Goal: Use online tool/utility: Utilize a website feature to perform a specific function

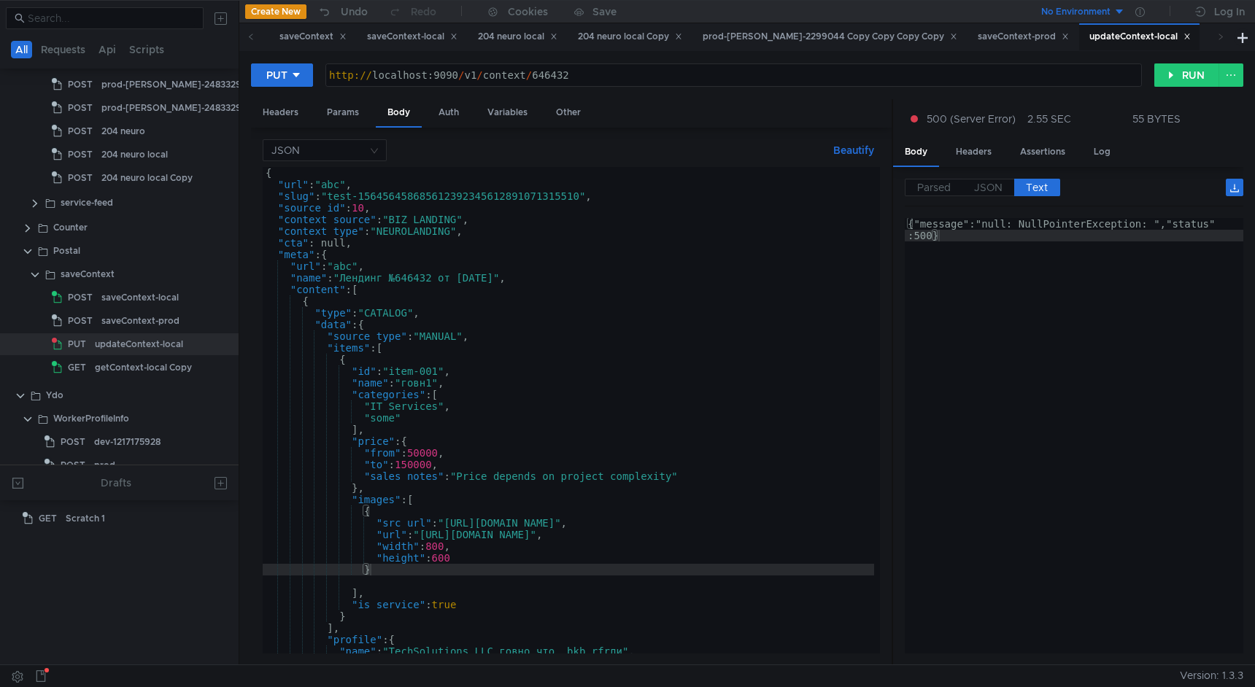
click at [432, 388] on div "{ "url" : "abc" , "slug" : "test-156456458685612392345612891071315510" , "sourc…" at bounding box center [655, 419] width 784 height 504
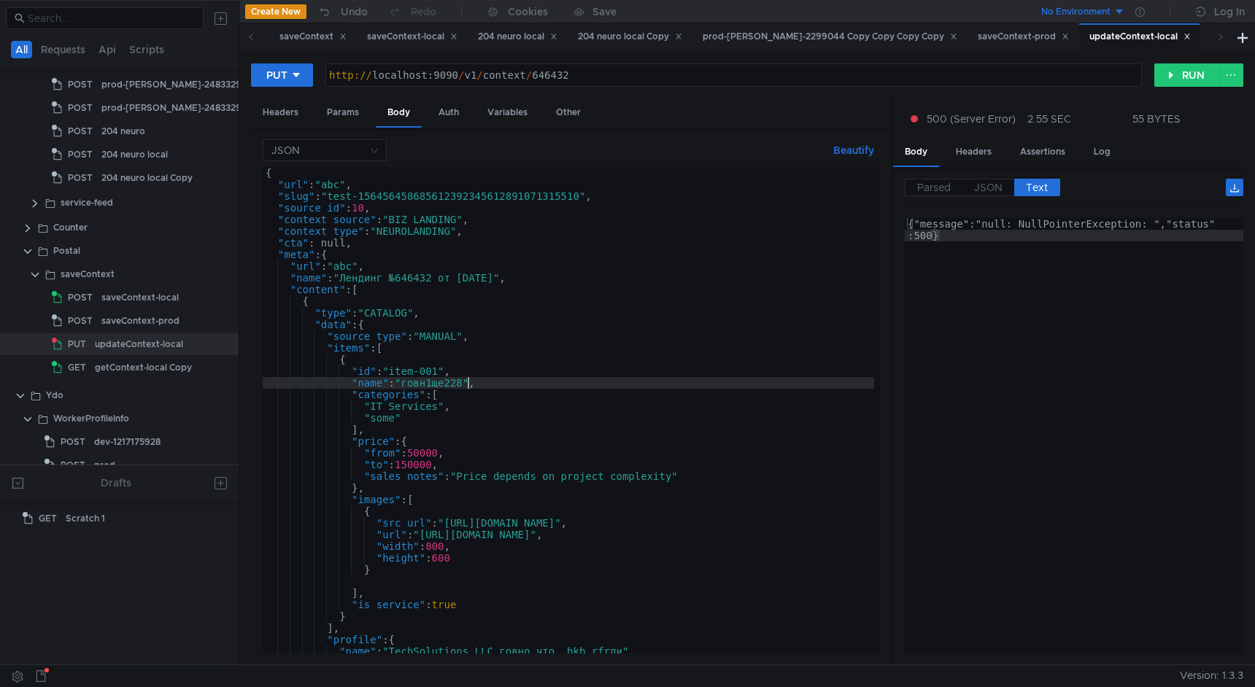
scroll to position [0, 14]
click at [557, 241] on div "{ "url" : "abc" , "slug" : "test-156456458685612392345612891071315510" , "sourc…" at bounding box center [655, 419] width 784 height 504
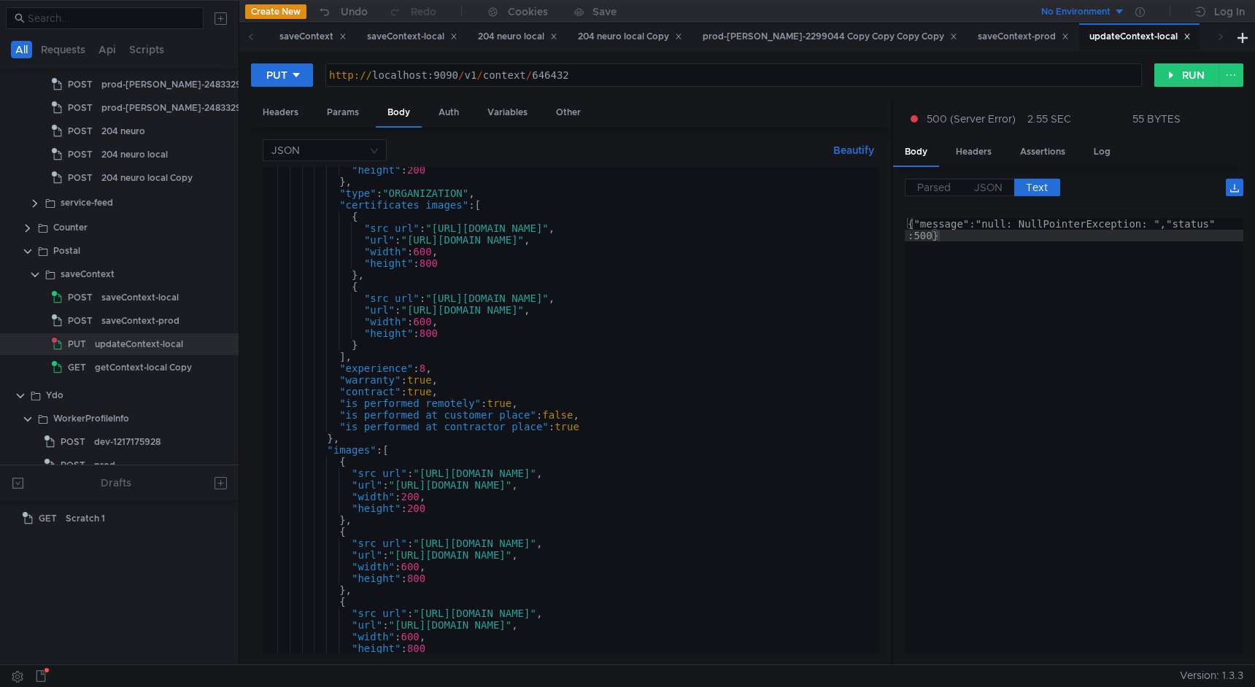
scroll to position [792, 0]
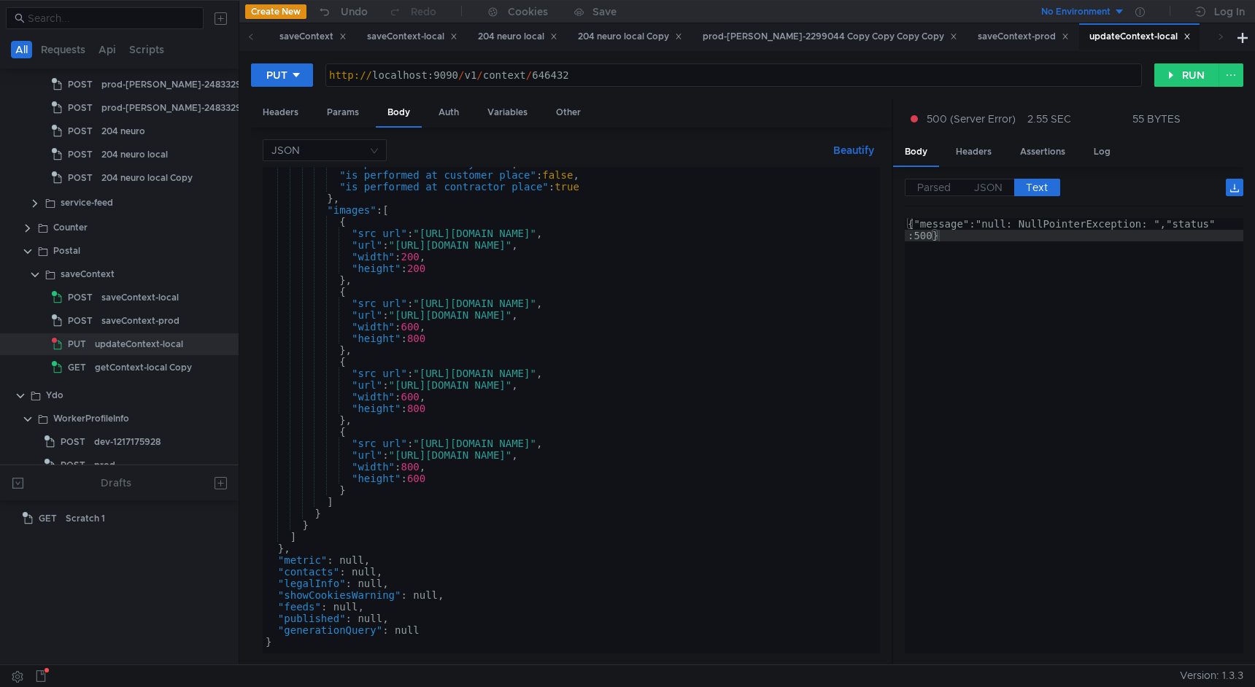
type textarea ""cta": null,"
click at [1195, 82] on button "RUN" at bounding box center [1186, 74] width 65 height 23
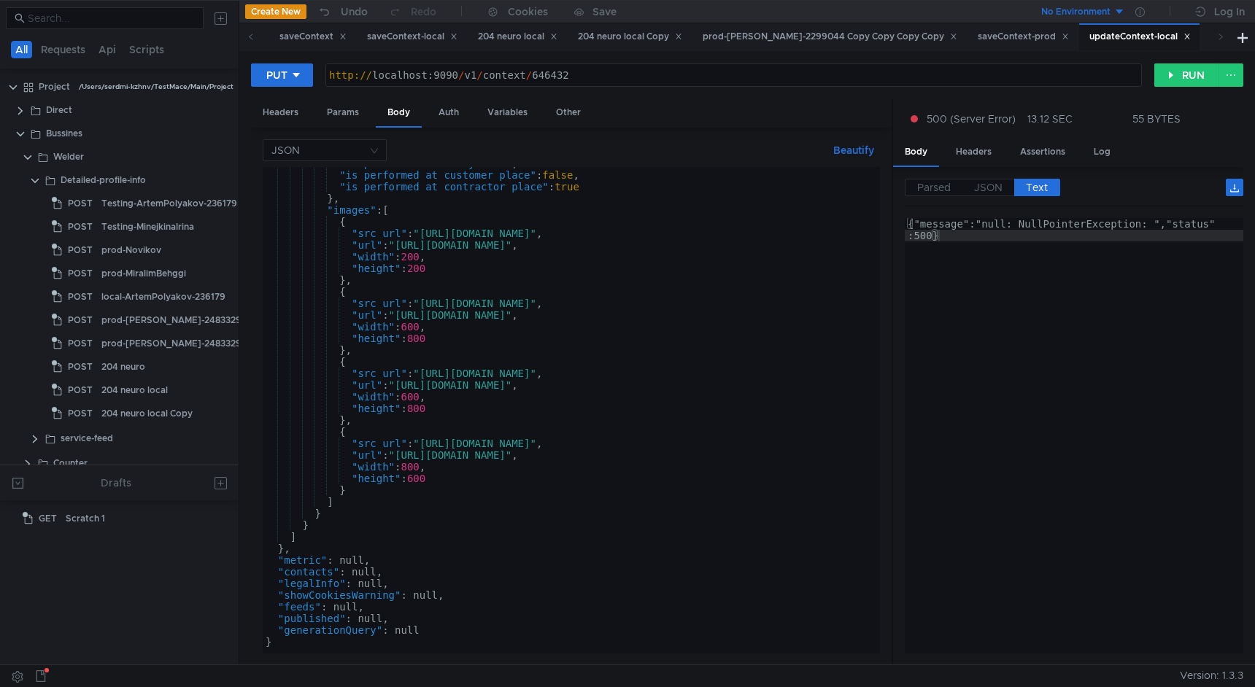
scroll to position [792, 0]
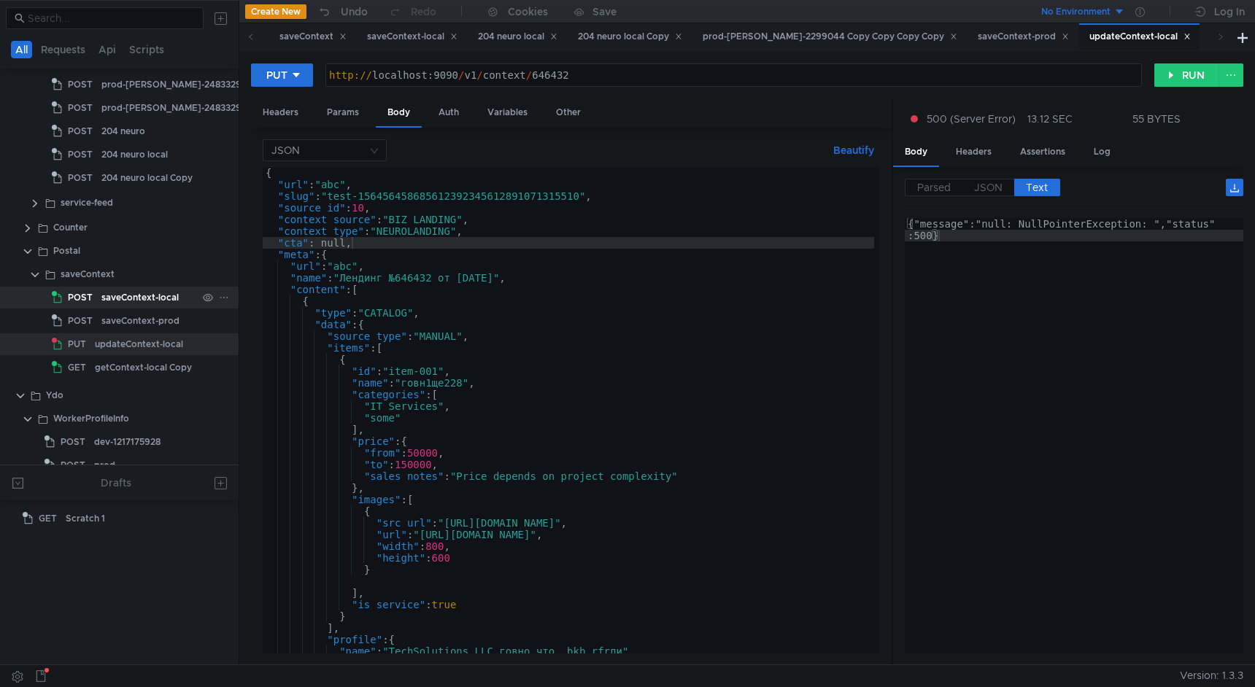
click at [126, 298] on div "saveContext-local" at bounding box center [139, 298] width 77 height 22
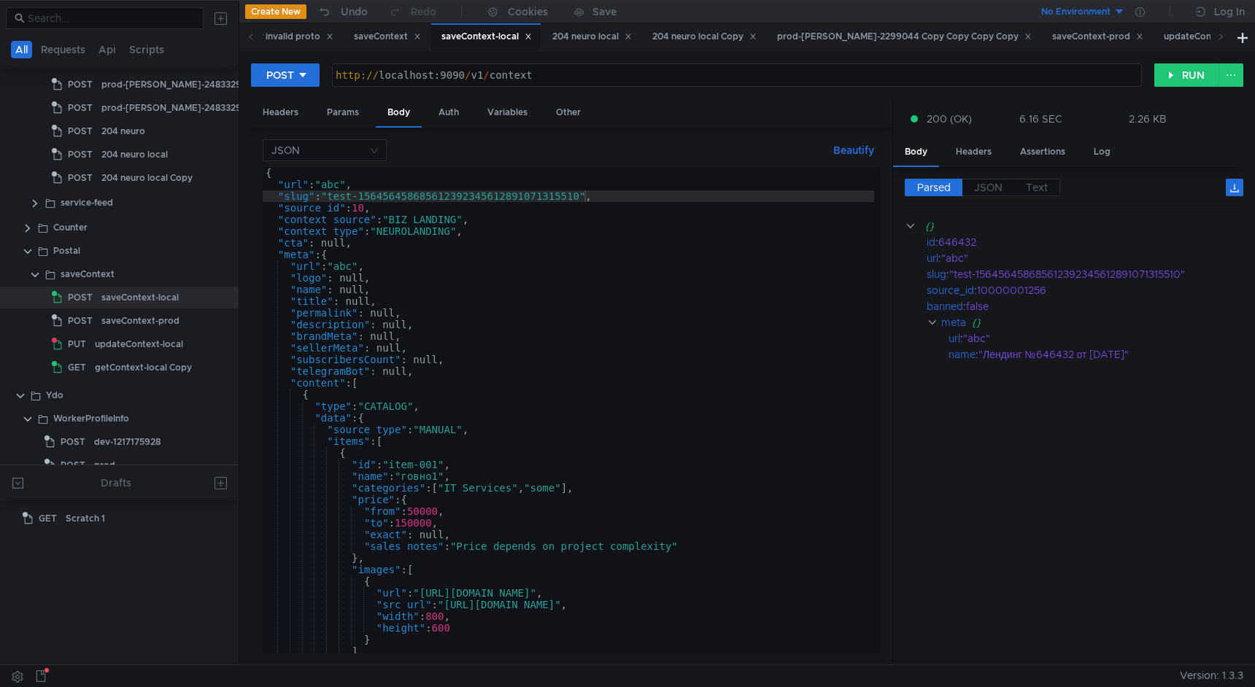
click at [583, 203] on div "{ "url" : "abc" , "slug" : "test-156456458685612392345612891071315510" , "sourc…" at bounding box center [655, 419] width 784 height 504
click at [583, 192] on div "{ "url" : "abc" , "slug" : "test-156456458685612392345612891071315510" , "sourc…" at bounding box center [655, 419] width 784 height 504
type textarea ""slug": "test-15645645868561239234561289107131551099","
click at [1189, 77] on button "RUN" at bounding box center [1186, 74] width 65 height 23
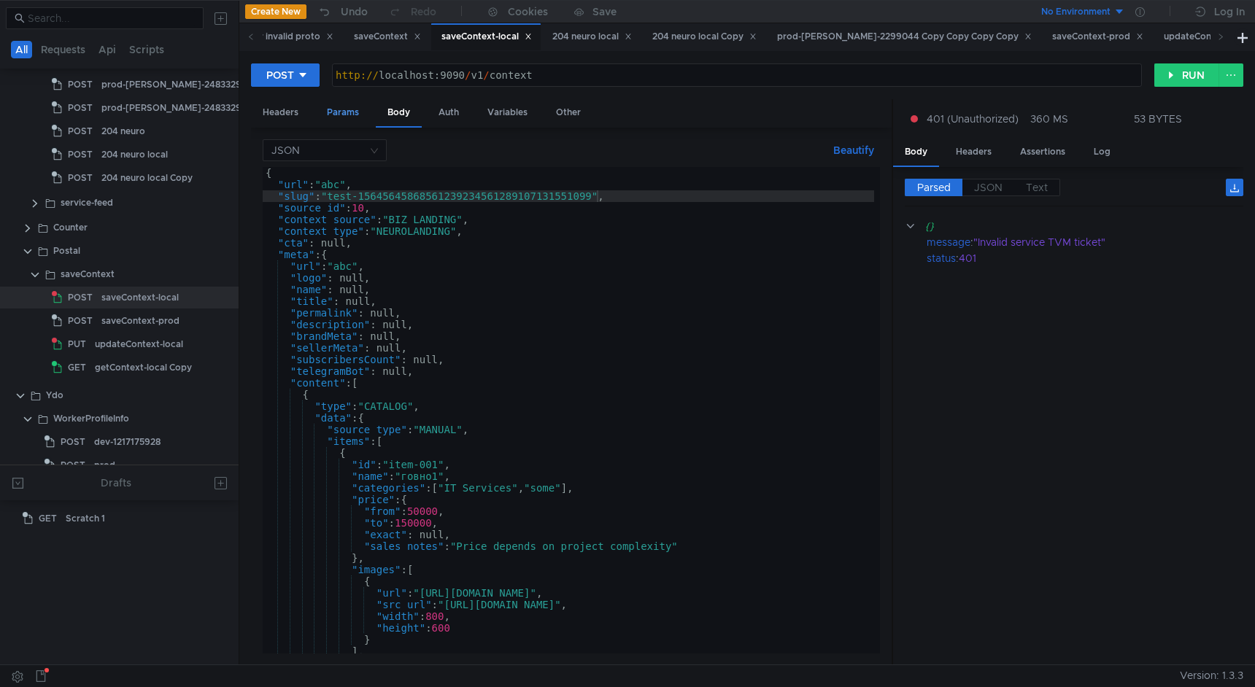
click at [349, 114] on div "Params" at bounding box center [342, 112] width 55 height 27
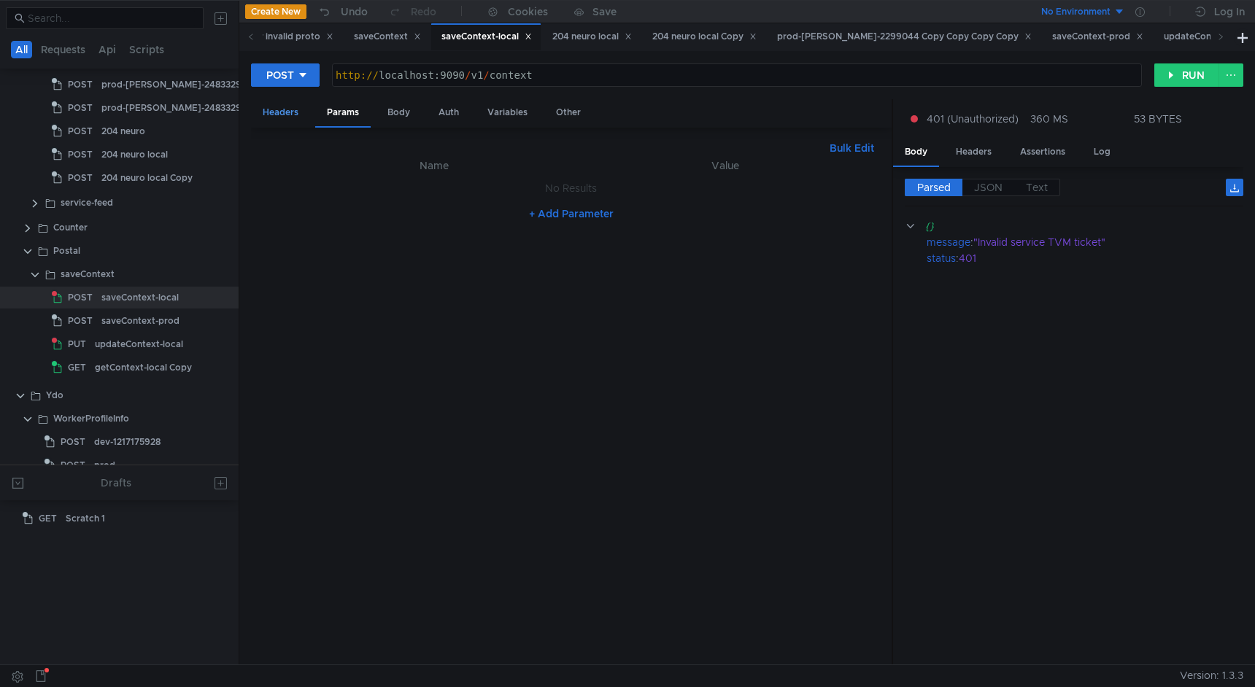
click at [267, 111] on div "Headers" at bounding box center [280, 112] width 59 height 27
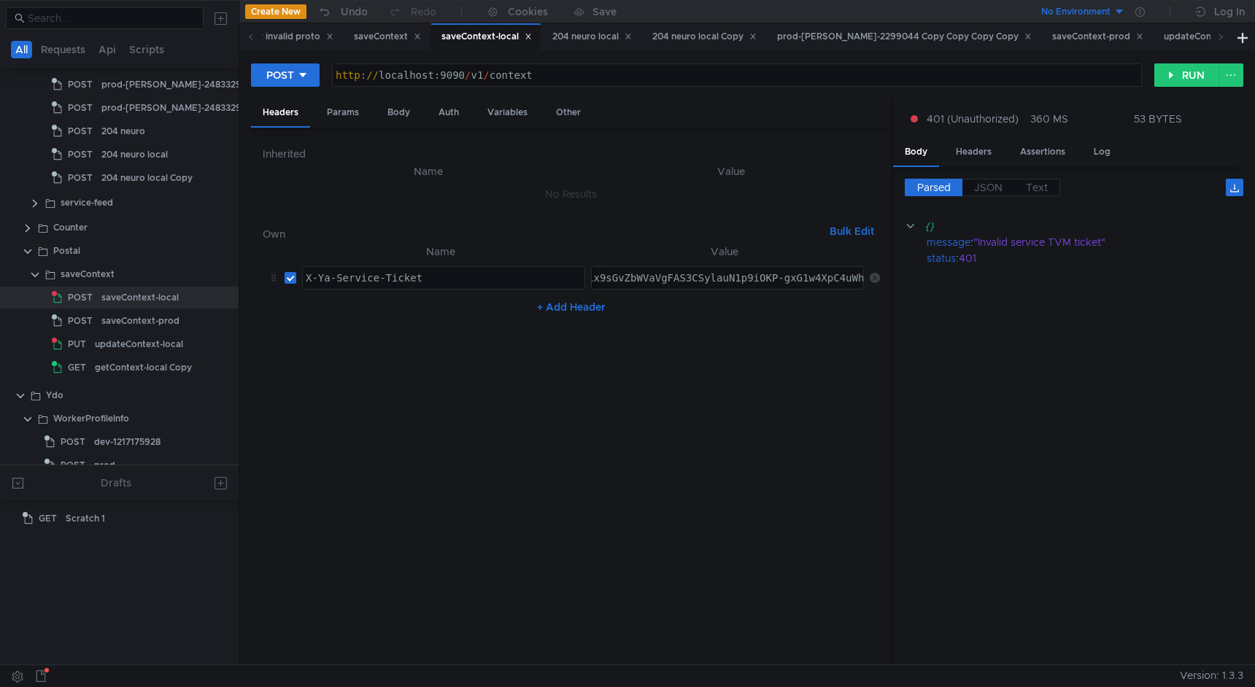
paste textarea "f_ARD_9-PFBiIRCPWOehD1jnog7oHekaXU_gE:DZFKIfnltJrTnZqY7COUVJy0EZotbcNN_zkMKDkSv…"
type textarea "3:serv:CMf_ARD_9-PFBiIRCPWOehD1jnog7oHekaXU_gE:DZFKIfnltJrTnZqY7COUVJy0EZotbcNN…"
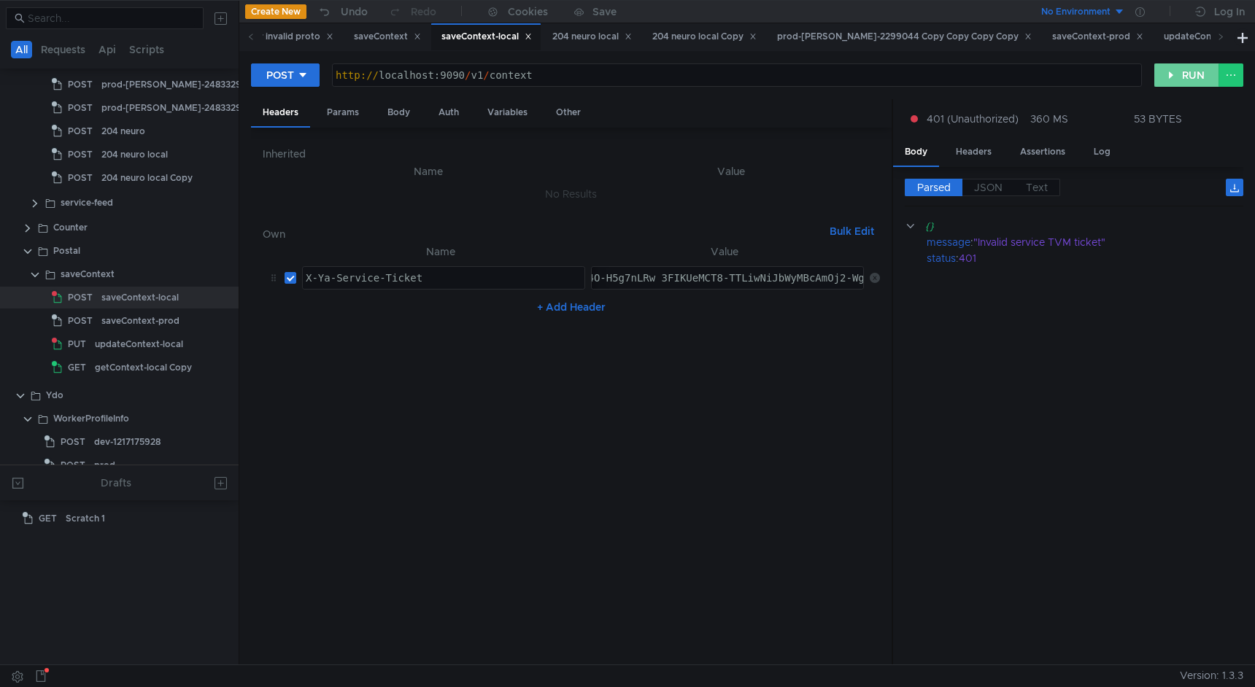
click at [1191, 82] on button "RUN" at bounding box center [1186, 74] width 65 height 23
